Goal: Download file/media

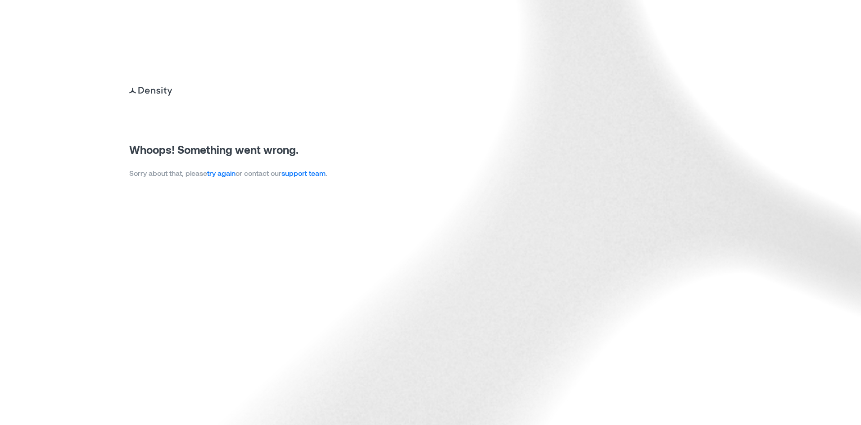
click at [234, 171] on link "try again" at bounding box center [221, 173] width 28 height 9
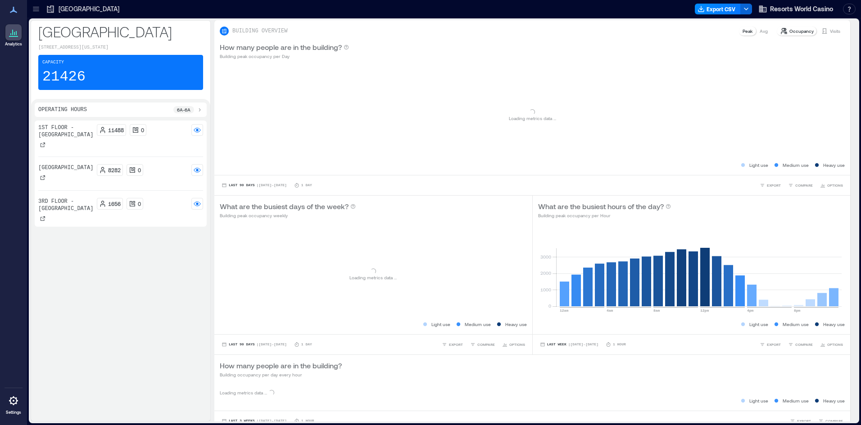
click at [707, 14] on div "Export CSV Resorts World Casino Resources API Documentation Help Center Contact…" at bounding box center [777, 9] width 164 height 14
click at [713, 3] on div "Export CSV Resorts World Casino Resources API Documentation Help Center Contact…" at bounding box center [777, 9] width 164 height 14
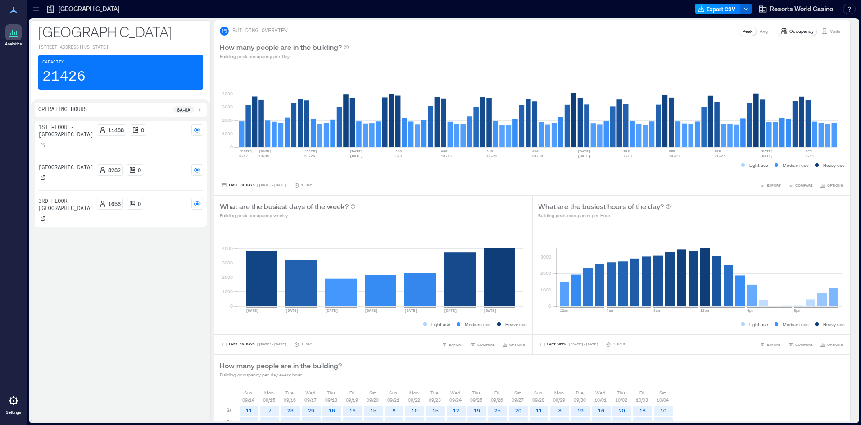
click at [713, 9] on button "Export CSV" at bounding box center [718, 9] width 46 height 11
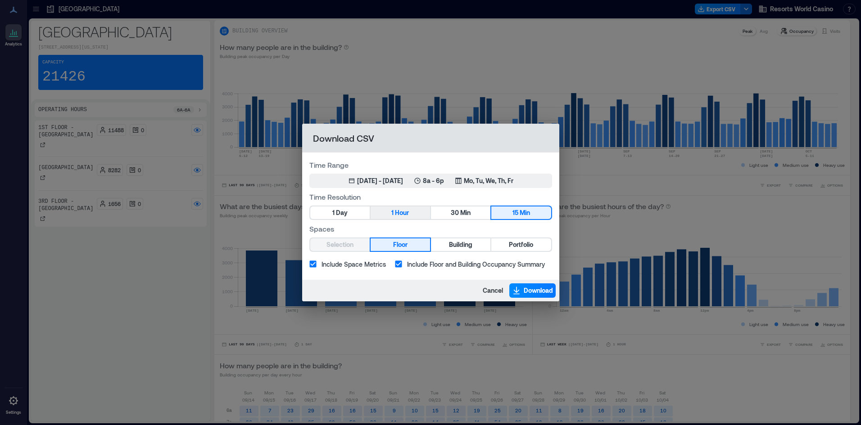
click at [403, 216] on span "Hour" at bounding box center [402, 213] width 14 height 11
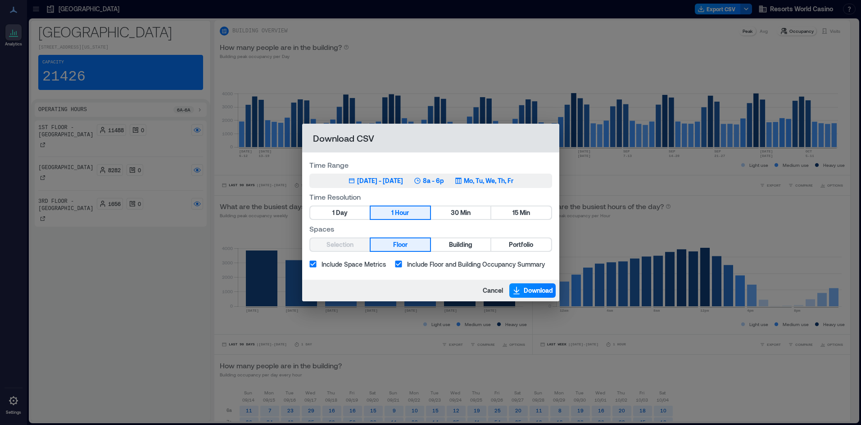
click at [461, 179] on icon "button" at bounding box center [458, 181] width 6 height 6
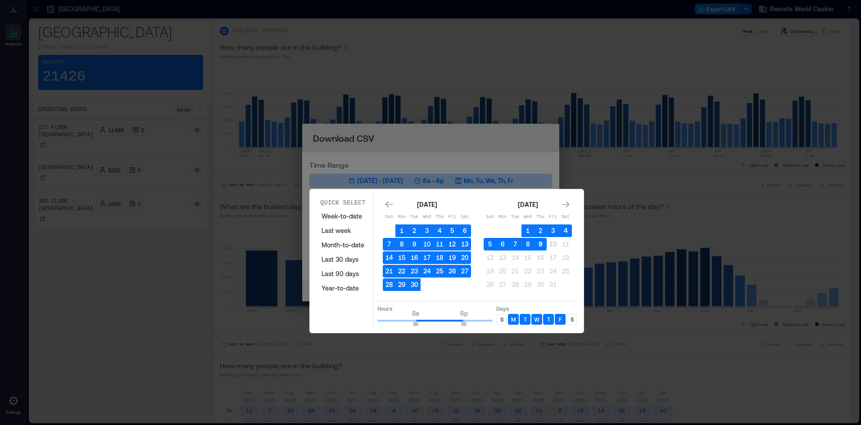
click at [538, 247] on button "9" at bounding box center [540, 244] width 13 height 13
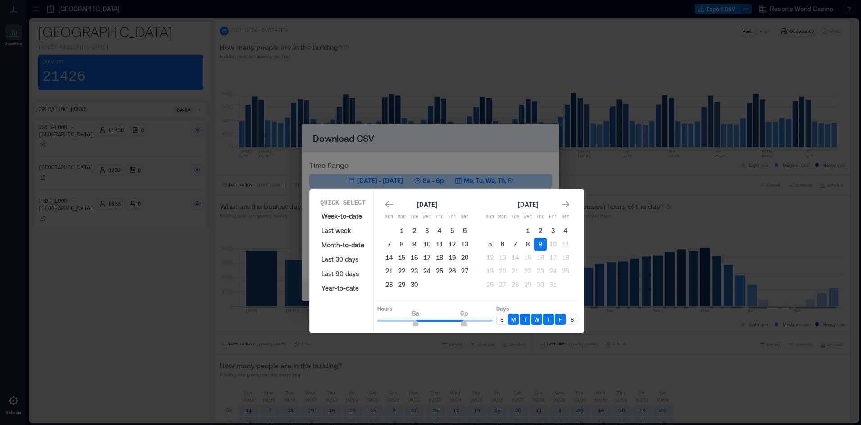
click at [499, 321] on div "S" at bounding box center [501, 319] width 11 height 11
click at [571, 320] on p "S" at bounding box center [571, 319] width 3 height 7
type input "**"
drag, startPoint x: 462, startPoint y: 322, endPoint x: 486, endPoint y: 323, distance: 23.4
click at [0, 425] on div "Quick Select Week-to-date Last week Month-to-date Last 30 days Last 90 days Yea…" at bounding box center [0, 425] width 0 height 0
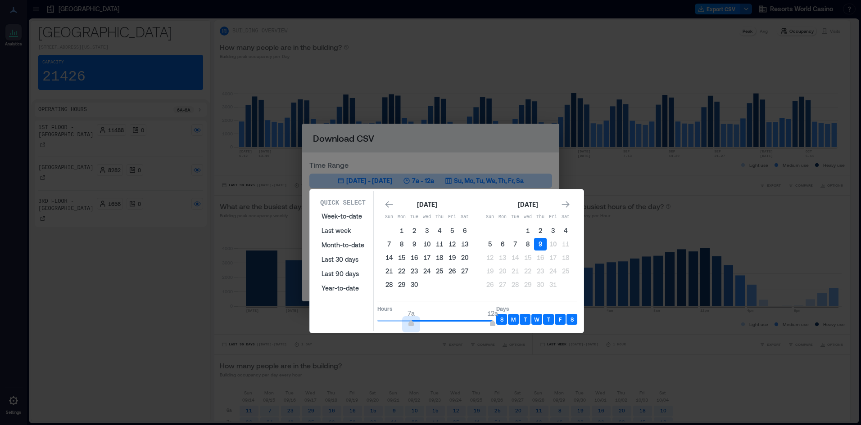
type input "*"
drag, startPoint x: 411, startPoint y: 323, endPoint x: 201, endPoint y: 286, distance: 212.9
click at [0, 425] on div "Quick Select Week-to-date Last week Month-to-date Last 30 days Last 90 days Yea…" at bounding box center [0, 425] width 0 height 0
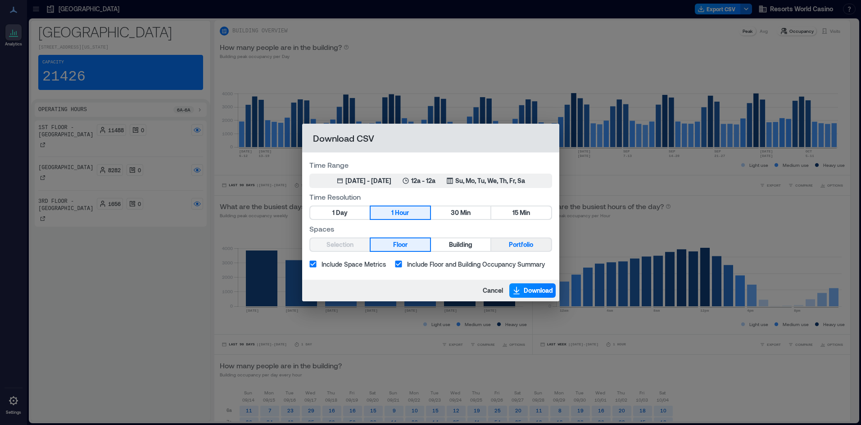
click at [527, 247] on span "Portfolio" at bounding box center [521, 244] width 24 height 11
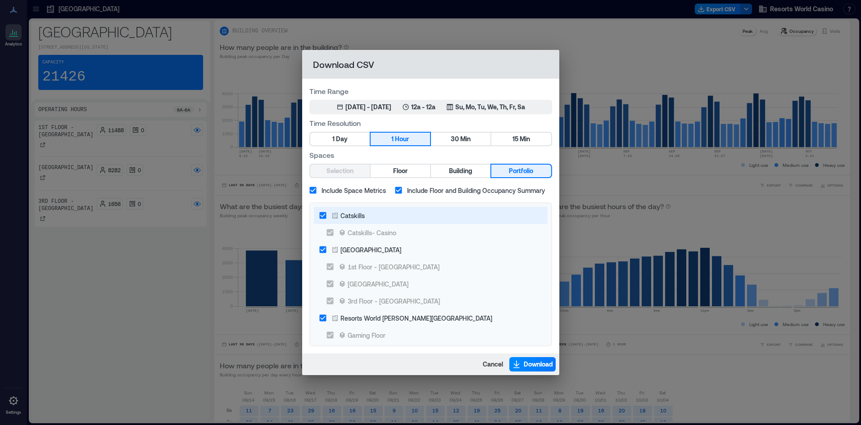
click at [390, 209] on label "Catskills" at bounding box center [424, 215] width 221 height 17
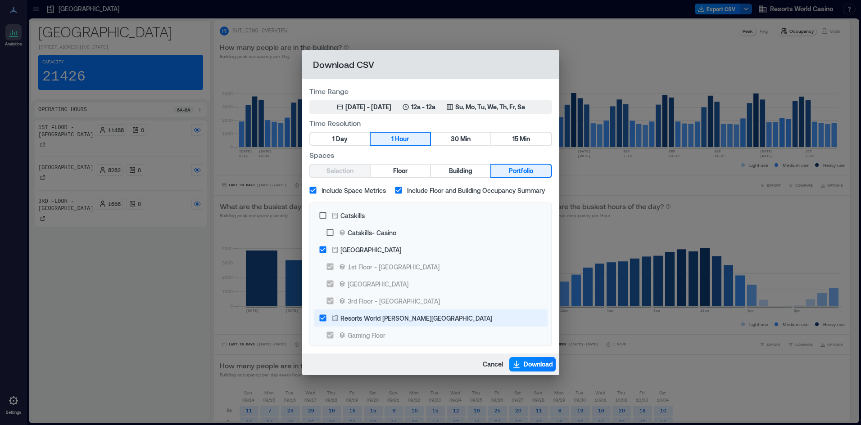
click at [401, 317] on div "Resorts World Hudson Valley" at bounding box center [416, 318] width 152 height 9
click at [535, 365] on span "Download" at bounding box center [537, 364] width 29 height 9
